Goal: Check status

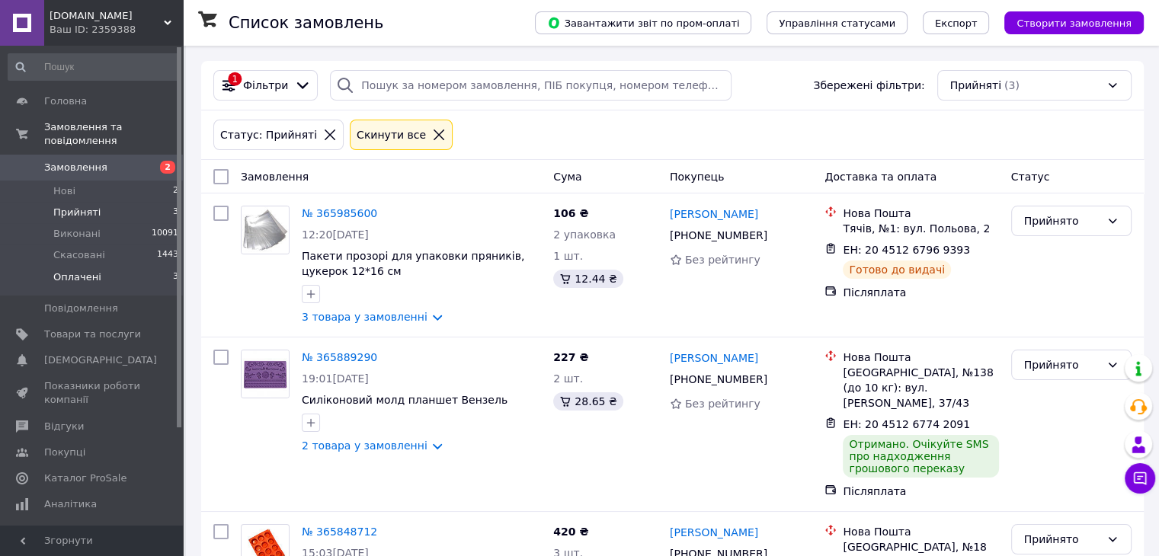
click at [82, 270] on span "Оплачені" at bounding box center [77, 277] width 48 height 14
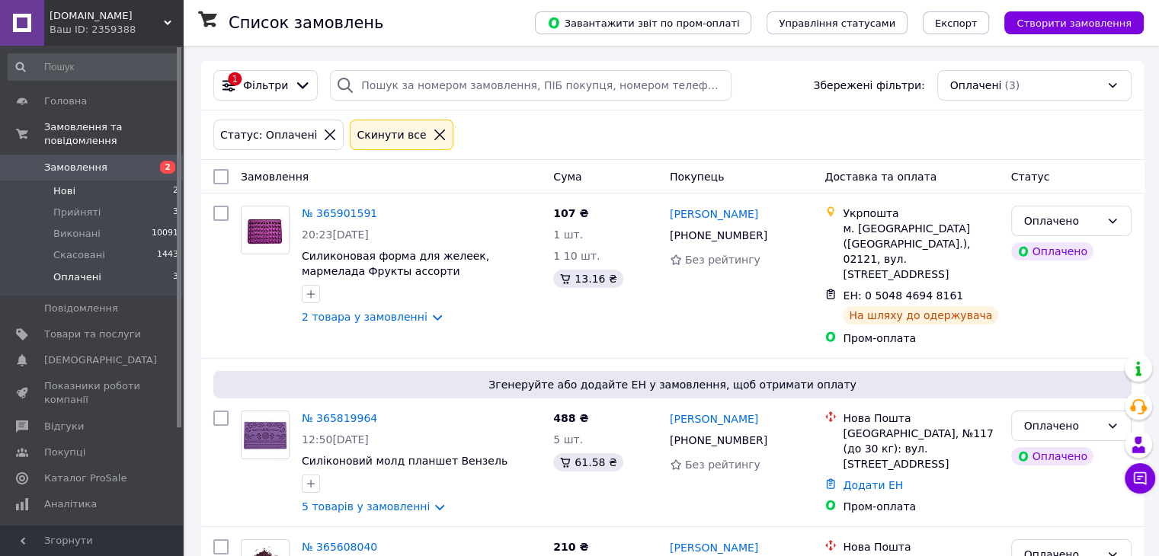
click at [62, 184] on span "Нові" at bounding box center [64, 191] width 22 height 14
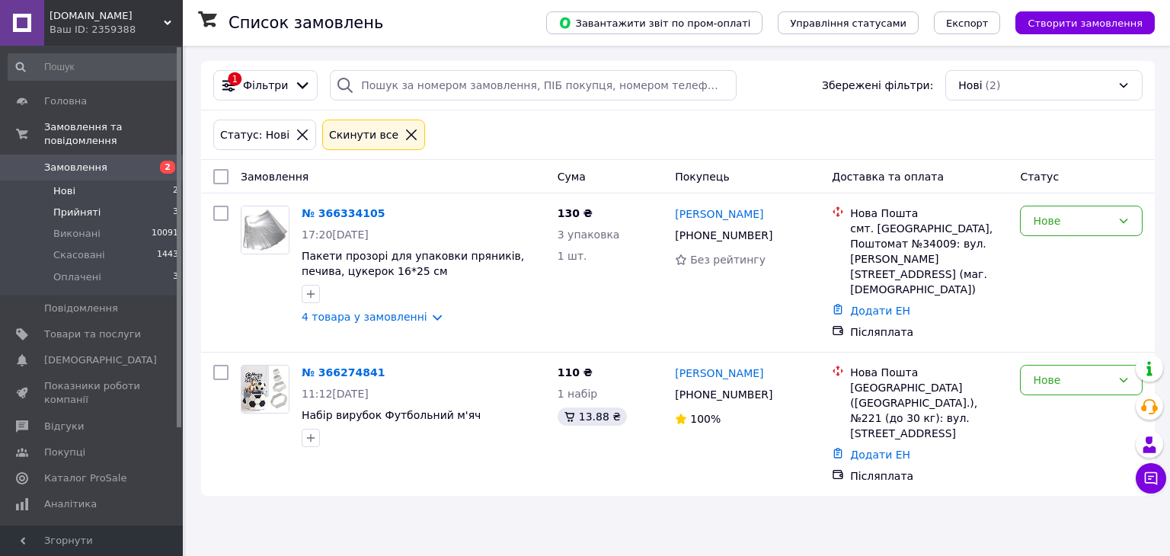
click at [81, 206] on span "Прийняті" at bounding box center [76, 213] width 47 height 14
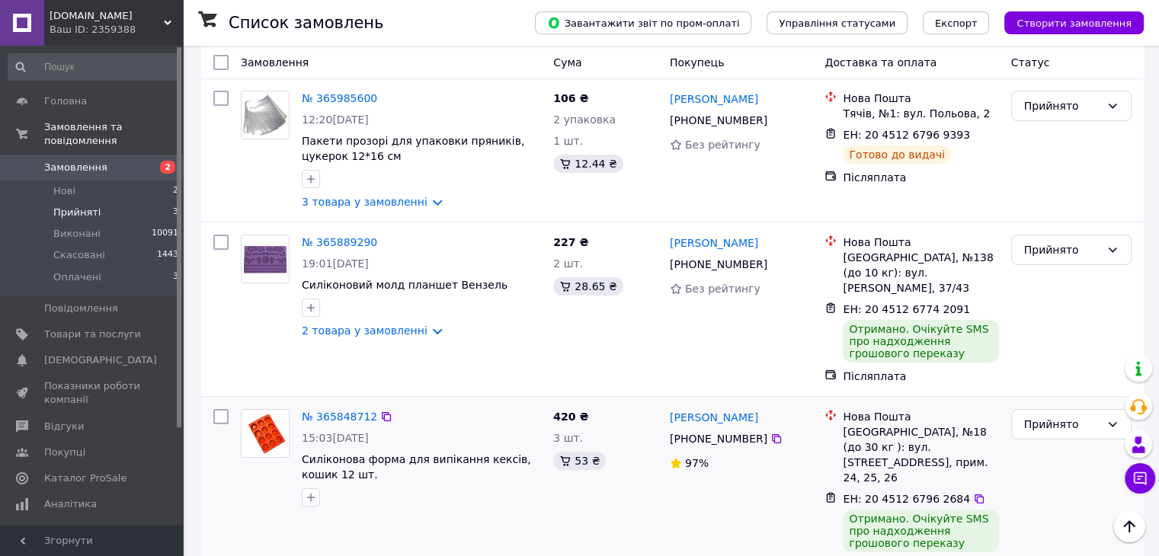
scroll to position [131, 0]
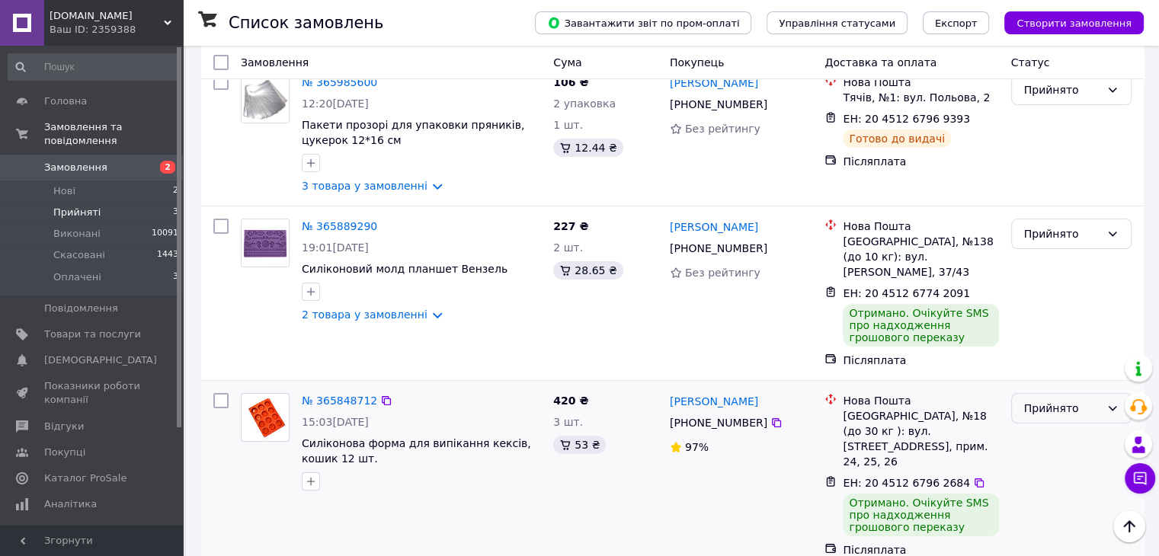
click at [1048, 404] on div "Прийнято" at bounding box center [1071, 408] width 120 height 30
click at [1031, 424] on li "Виконано" at bounding box center [1070, 427] width 119 height 27
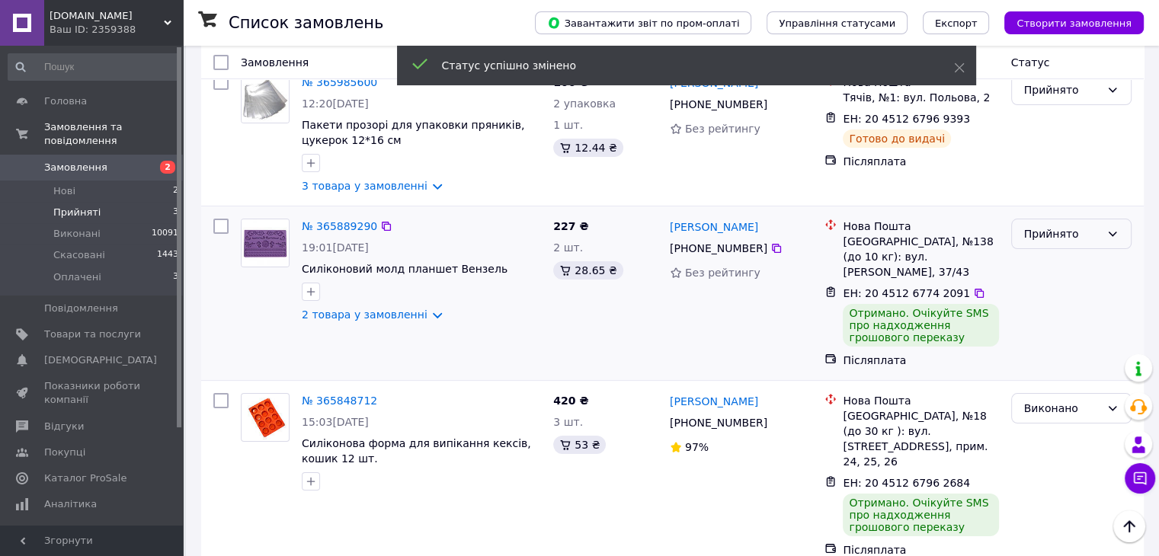
click at [1064, 235] on div "Прийнято" at bounding box center [1062, 234] width 76 height 17
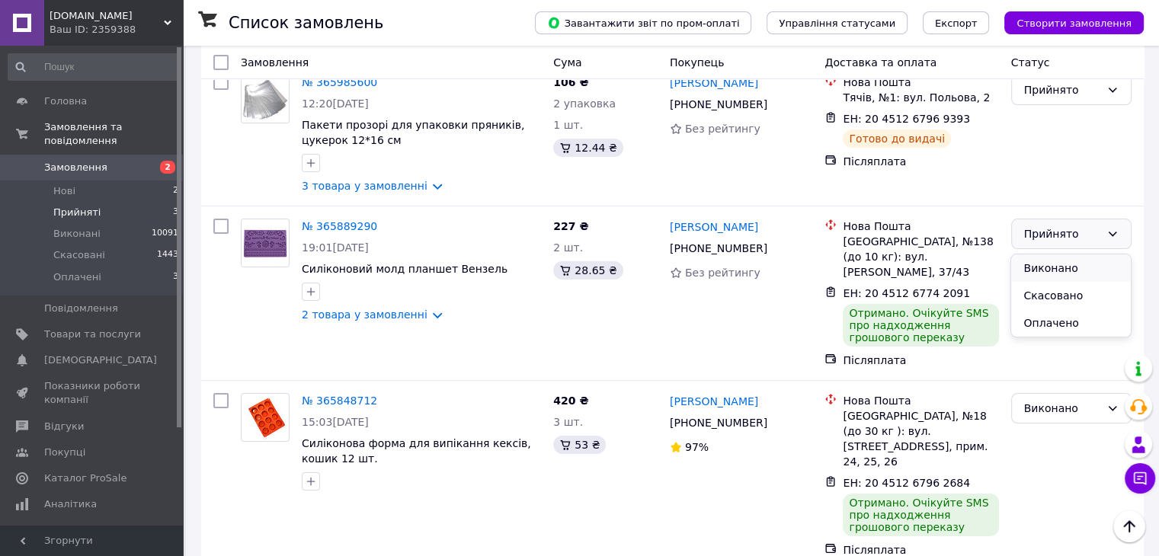
click at [1051, 266] on li "Виконано" at bounding box center [1070, 267] width 119 height 27
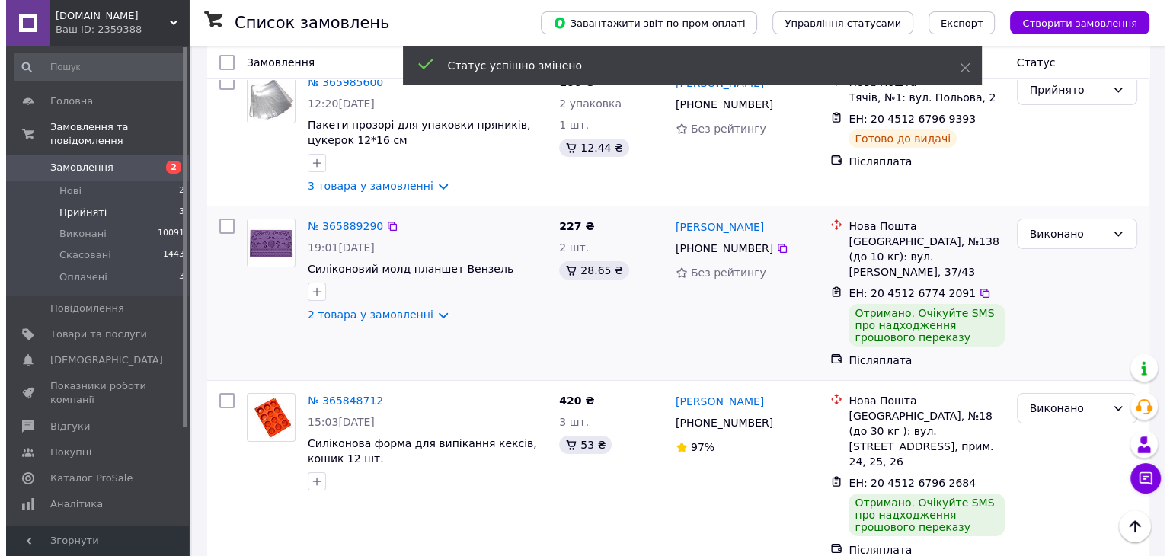
scroll to position [0, 0]
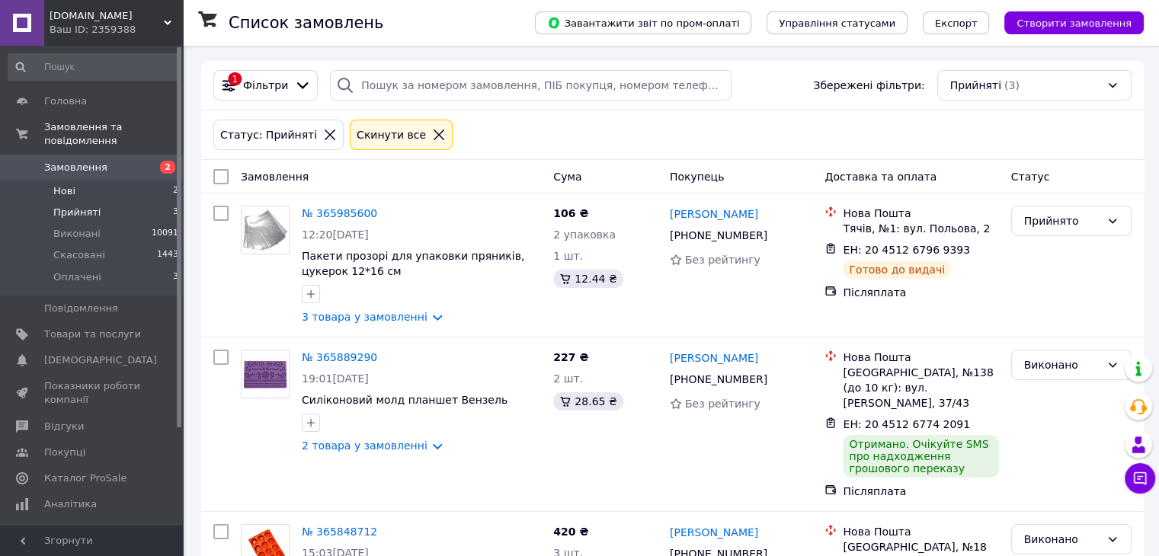
click at [58, 184] on span "Нові" at bounding box center [64, 191] width 22 height 14
